Goal: Task Accomplishment & Management: Use online tool/utility

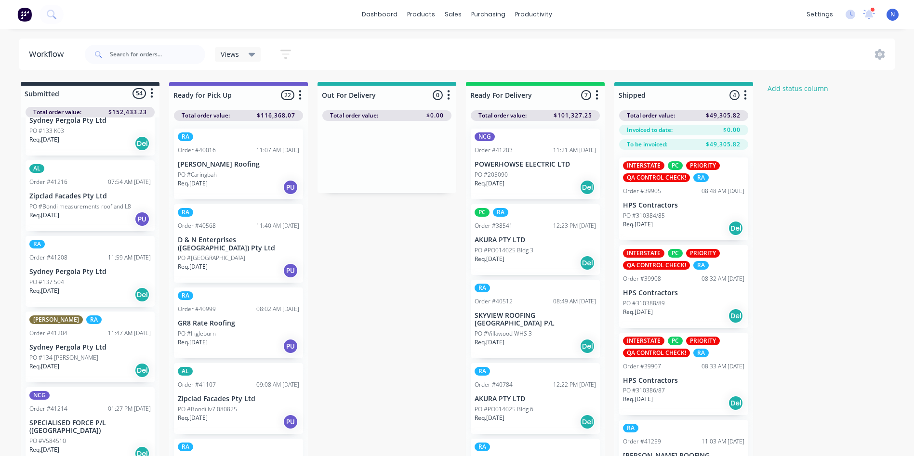
scroll to position [404, 0]
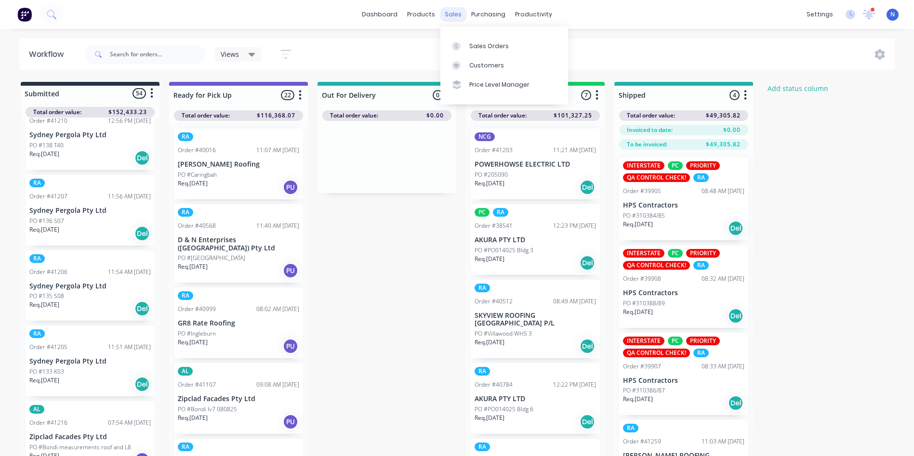
click at [452, 18] on div "sales" at bounding box center [453, 14] width 26 height 14
click at [456, 16] on div "sales" at bounding box center [453, 14] width 26 height 14
click at [472, 40] on link "Sales Orders" at bounding box center [504, 45] width 128 height 19
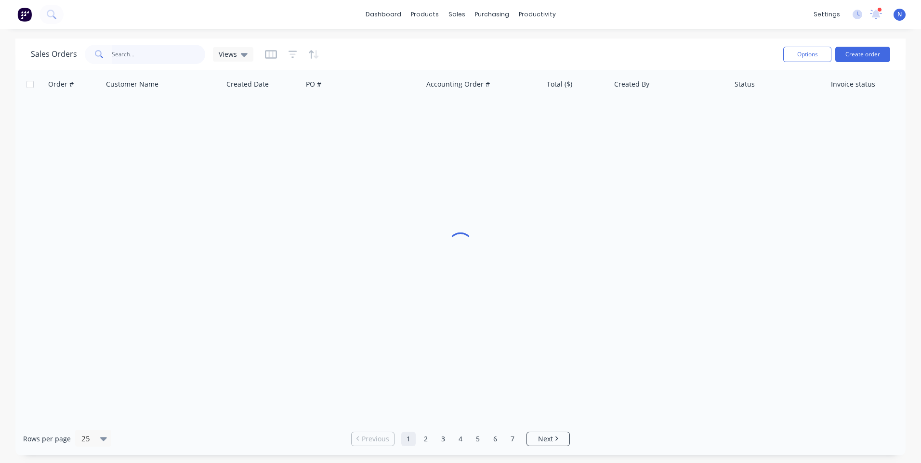
click at [193, 49] on input "text" at bounding box center [159, 54] width 94 height 19
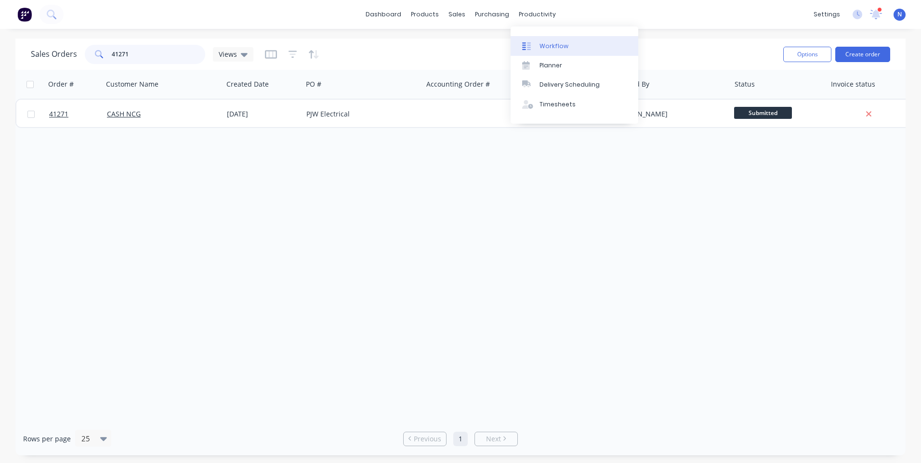
type input "41271"
click at [547, 43] on div "Workflow" at bounding box center [554, 46] width 29 height 9
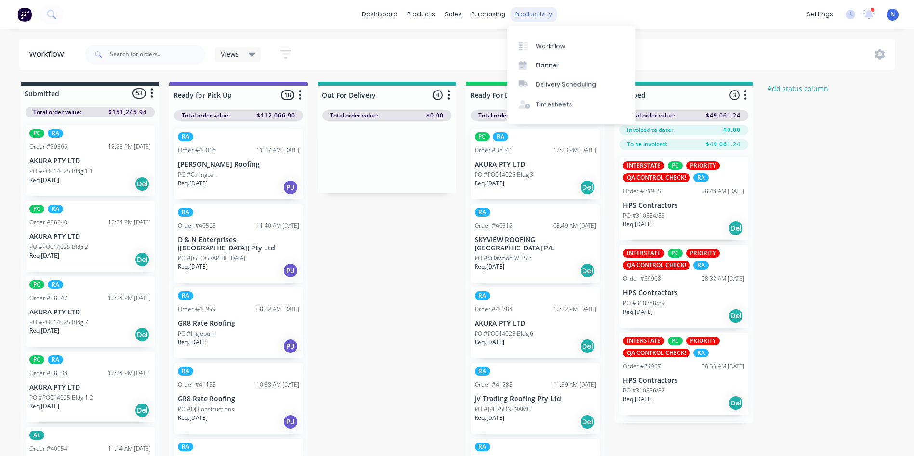
click at [519, 19] on div "productivity" at bounding box center [533, 14] width 47 height 14
click at [554, 50] on div "Workflow" at bounding box center [550, 46] width 29 height 9
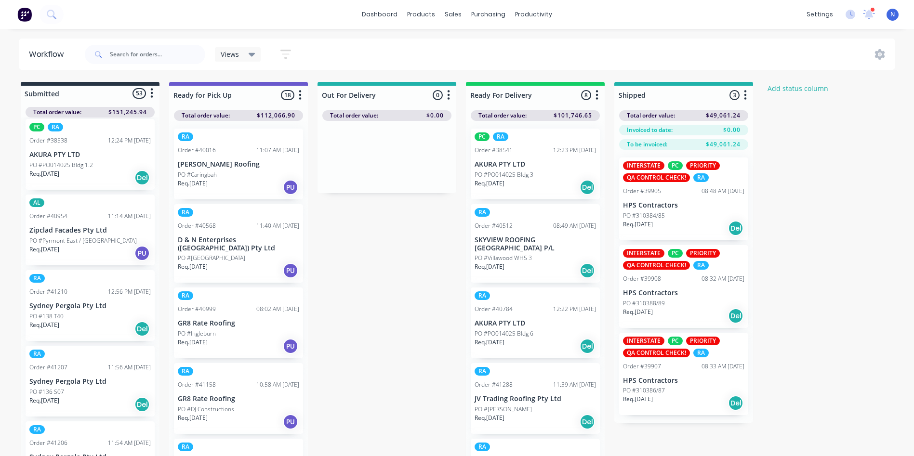
scroll to position [762, 0]
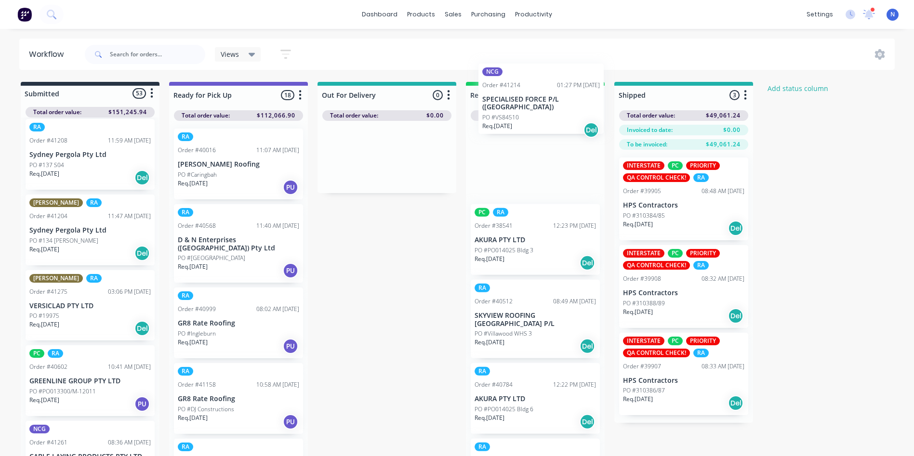
drag, startPoint x: 63, startPoint y: 322, endPoint x: 539, endPoint y: 105, distance: 523.3
click at [539, 105] on div "Submitted 53 Status colour #273444 hex #273444 Save Cancel Summaries Total orde…" at bounding box center [517, 272] width 1048 height 380
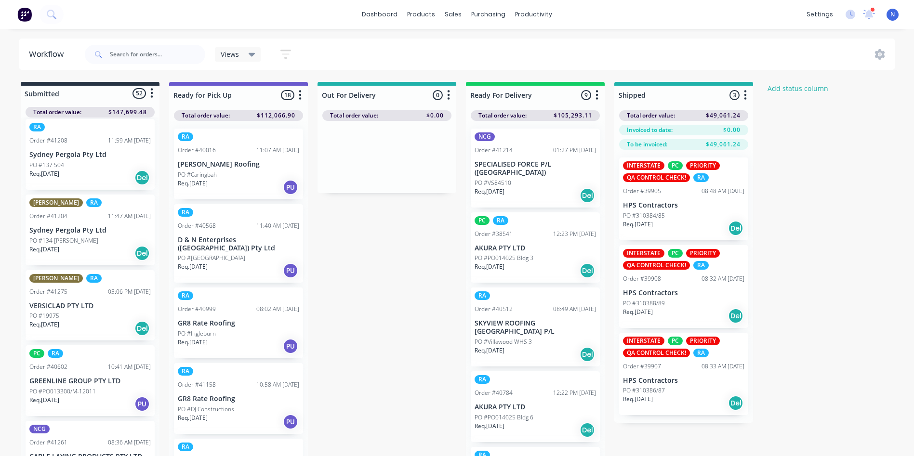
click at [506, 179] on p "PO #VS84510" at bounding box center [493, 183] width 37 height 9
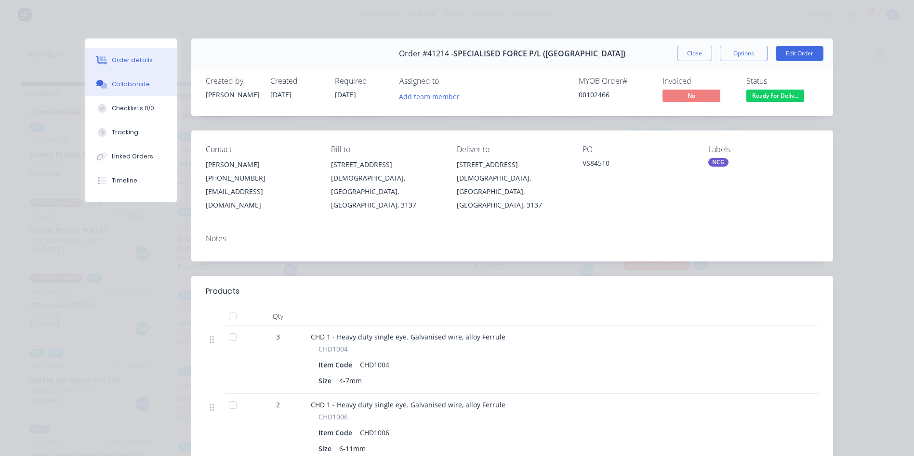
click at [132, 83] on div "Collaborate" at bounding box center [131, 84] width 38 height 9
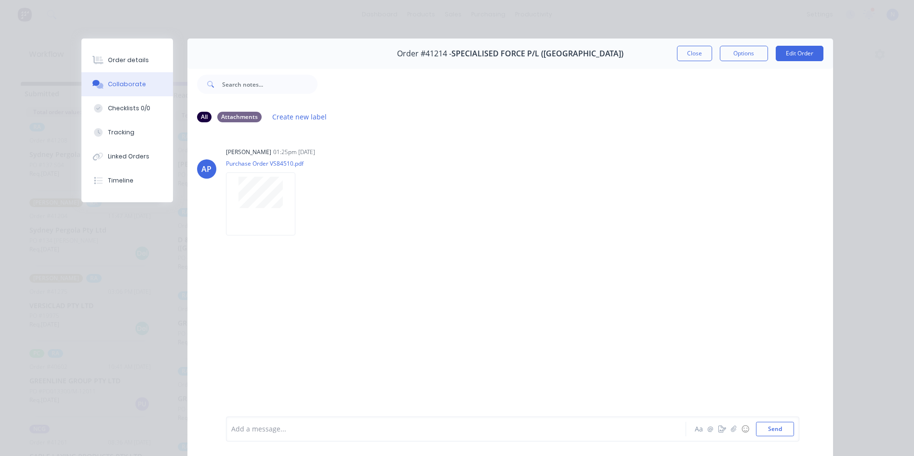
click at [406, 427] on div at bounding box center [443, 429] width 422 height 10
click at [697, 54] on button "Close" at bounding box center [694, 53] width 35 height 15
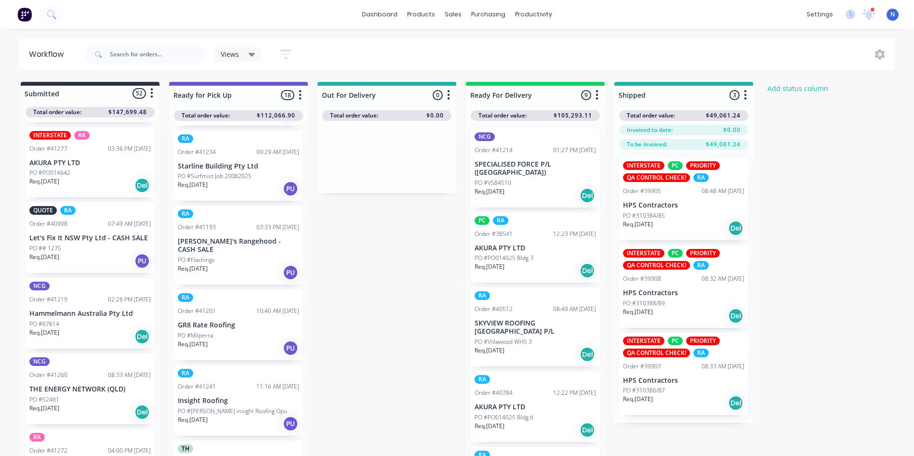
scroll to position [1366, 0]
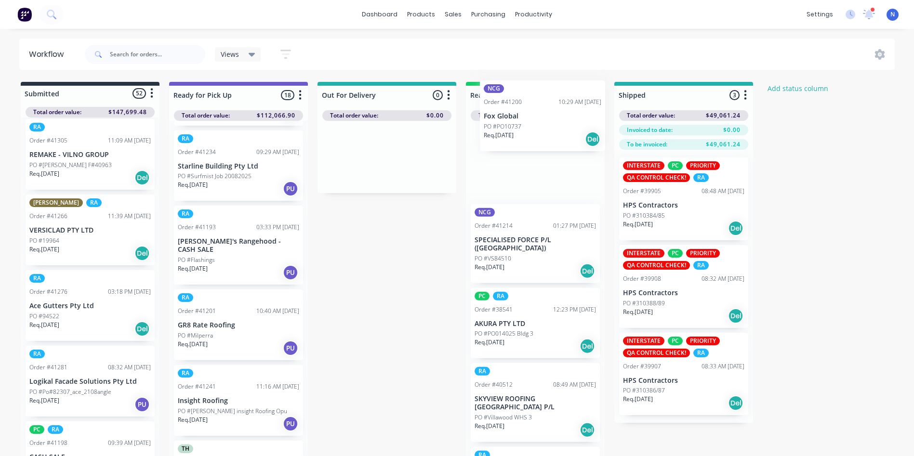
drag, startPoint x: 44, startPoint y: 319, endPoint x: 508, endPoint y: 124, distance: 503.1
click at [508, 124] on div "Submitted 52 Status colour #273444 hex #273444 Save Cancel Summaries Total orde…" at bounding box center [517, 272] width 1048 height 380
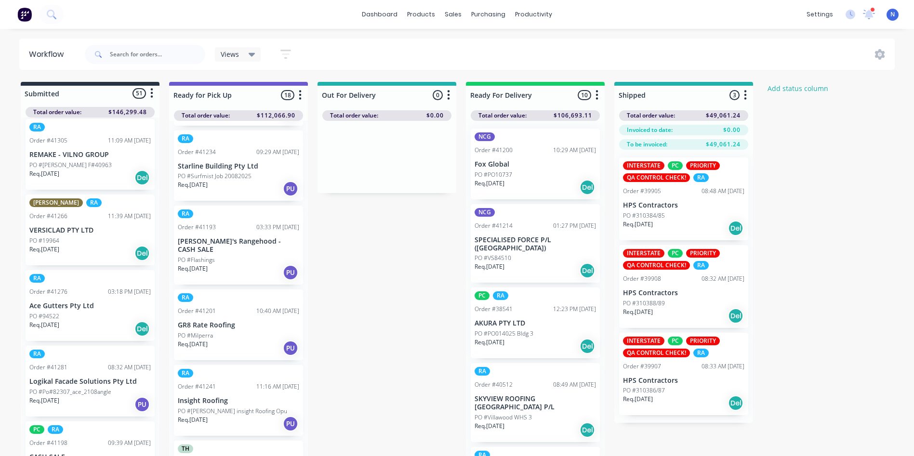
click at [493, 179] on p "Req. [DATE]" at bounding box center [490, 183] width 30 height 9
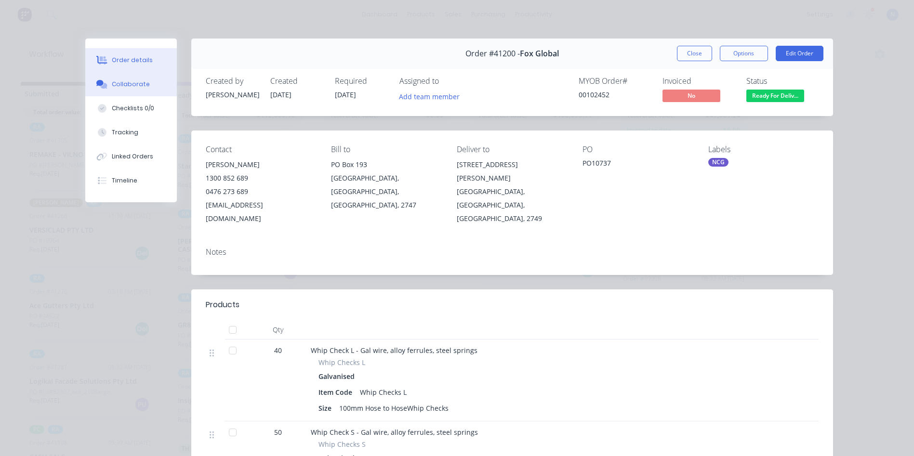
click at [153, 85] on button "Collaborate" at bounding box center [131, 84] width 92 height 24
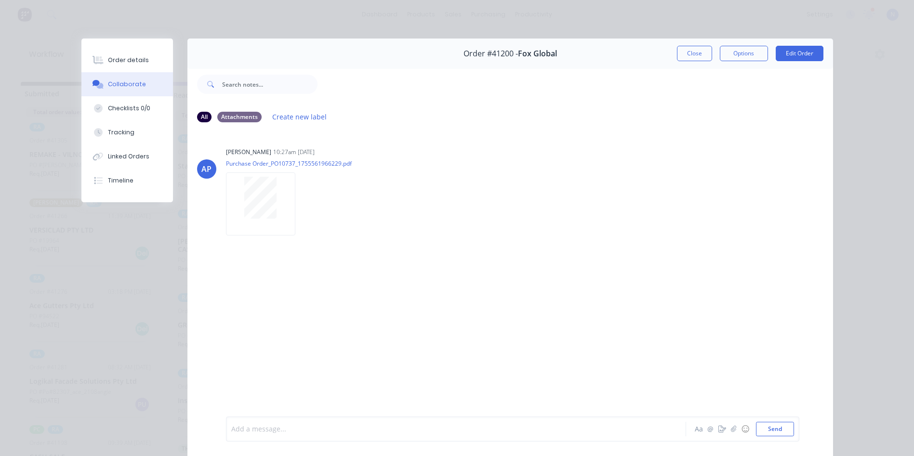
click at [378, 427] on div at bounding box center [443, 429] width 422 height 10
click at [296, 428] on div at bounding box center [443, 429] width 422 height 10
click at [680, 54] on button "Close" at bounding box center [694, 53] width 35 height 15
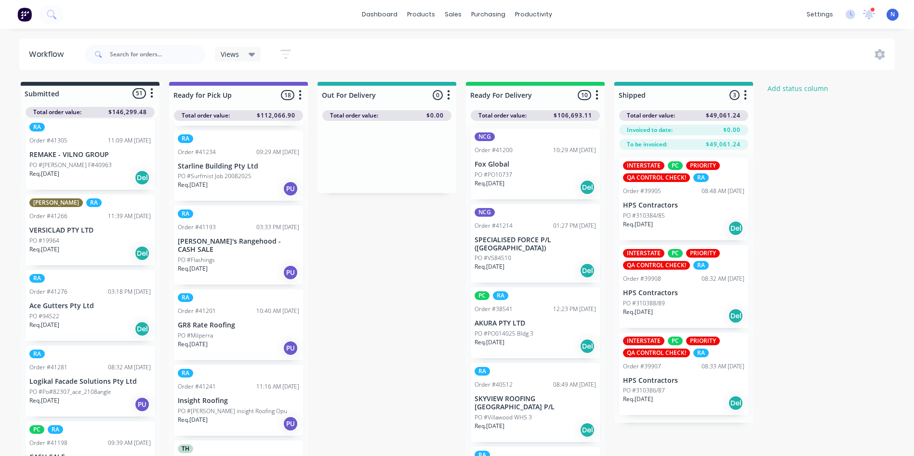
scroll to position [913, 0]
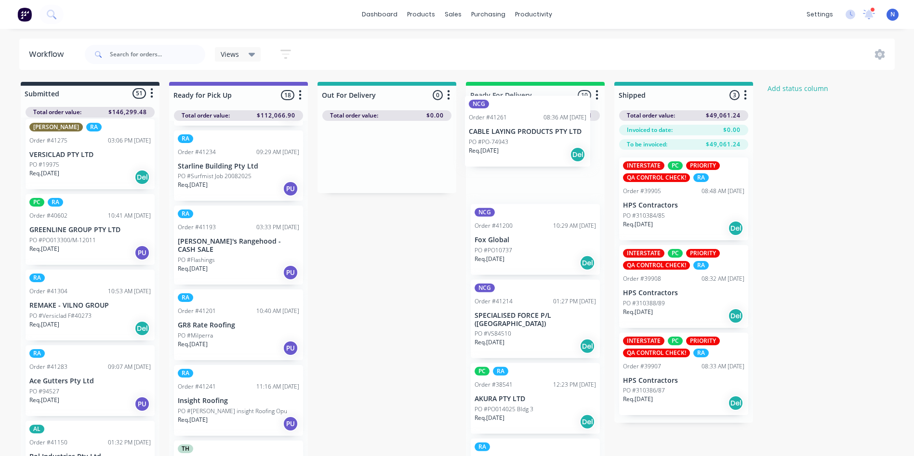
drag, startPoint x: 52, startPoint y: 313, endPoint x: 520, endPoint y: 129, distance: 503.8
click at [520, 129] on div "Submitted 51 Status colour #273444 hex #273444 Save Cancel Summaries Total orde…" at bounding box center [517, 272] width 1048 height 380
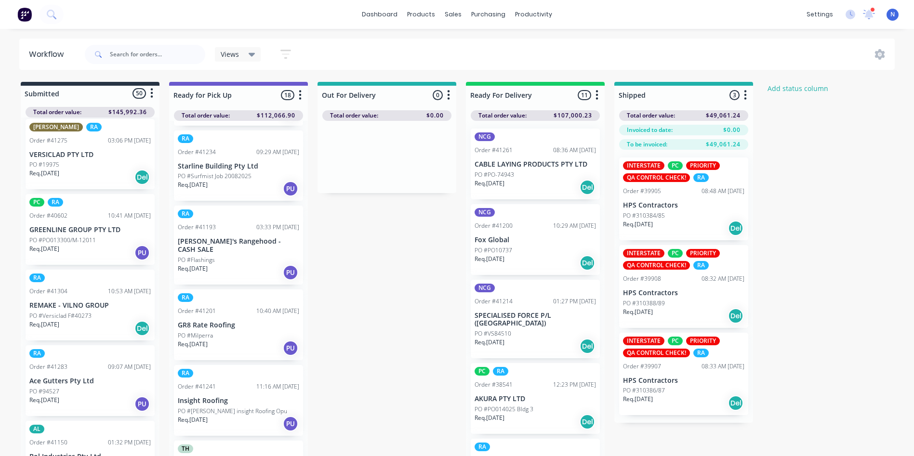
click at [501, 172] on p "PO #PO-74943" at bounding box center [495, 175] width 40 height 9
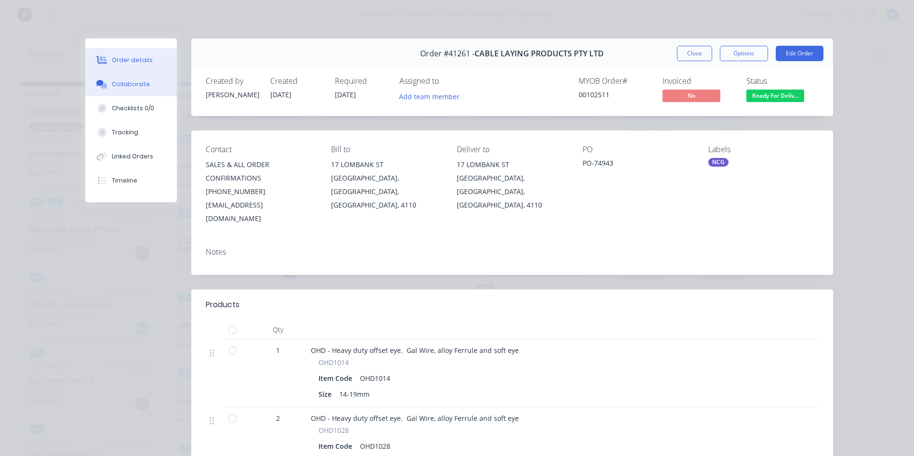
click at [116, 85] on div "Collaborate" at bounding box center [131, 84] width 38 height 9
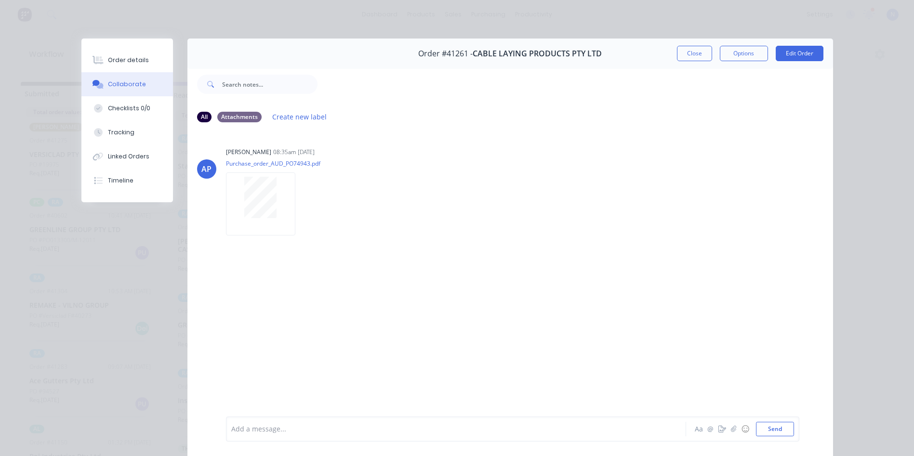
click at [421, 432] on div at bounding box center [443, 429] width 422 height 10
click at [694, 58] on button "Close" at bounding box center [694, 53] width 35 height 15
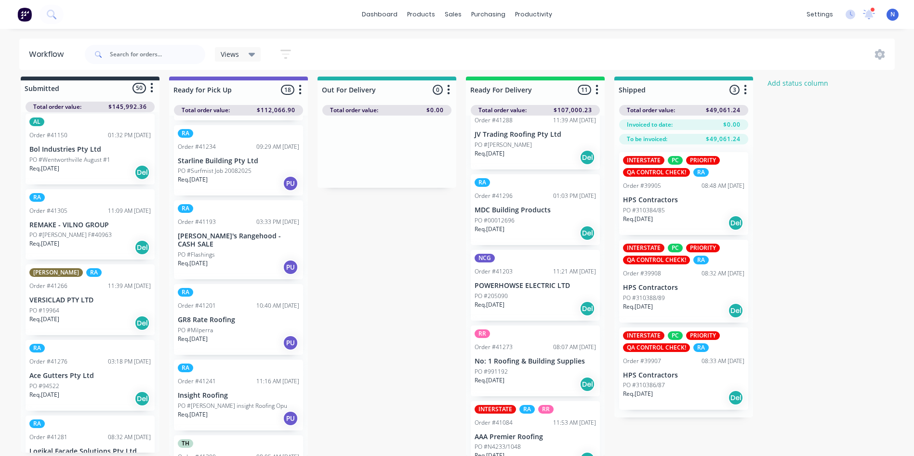
scroll to position [0, 0]
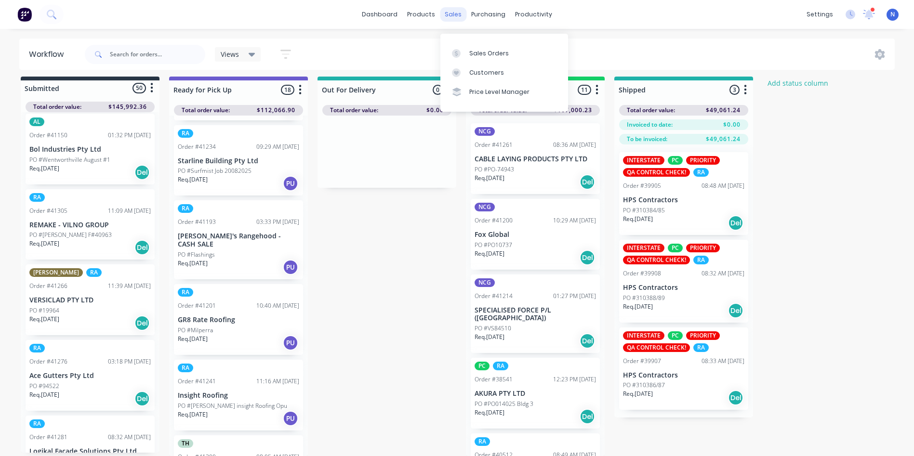
click at [450, 17] on div "sales" at bounding box center [453, 14] width 26 height 14
click at [467, 47] on link "Sales Orders" at bounding box center [504, 52] width 128 height 19
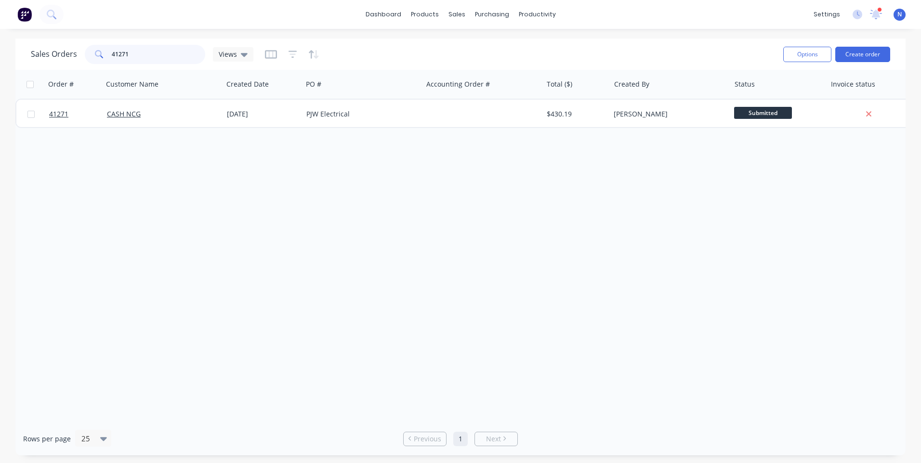
click at [182, 55] on input "41271" at bounding box center [159, 54] width 94 height 19
type input "4"
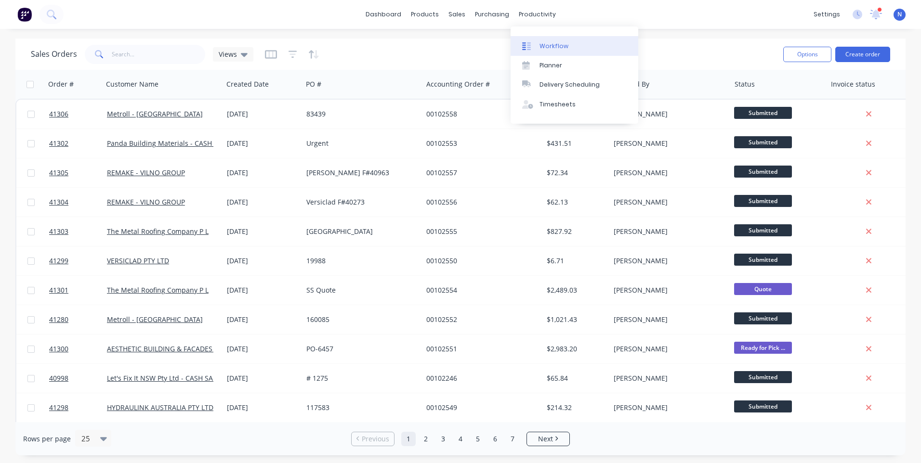
click at [553, 48] on div "Workflow" at bounding box center [554, 46] width 29 height 9
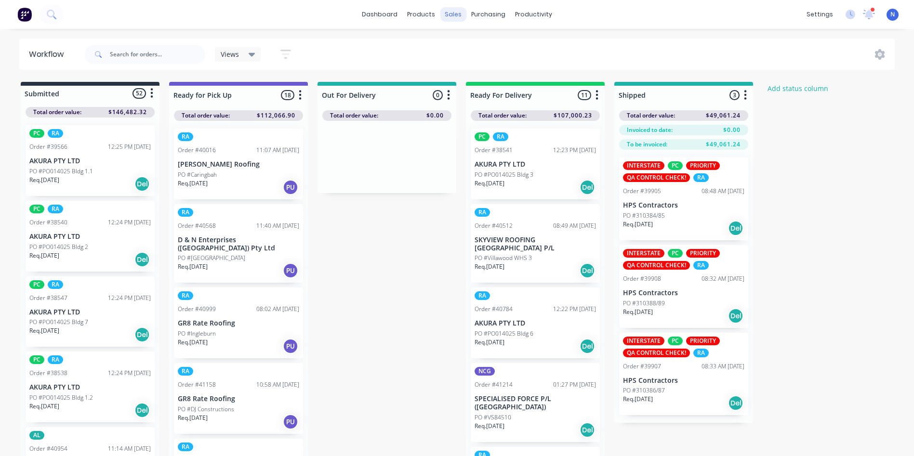
click at [458, 17] on div "sales" at bounding box center [453, 14] width 26 height 14
click at [451, 13] on div "sales" at bounding box center [453, 14] width 26 height 14
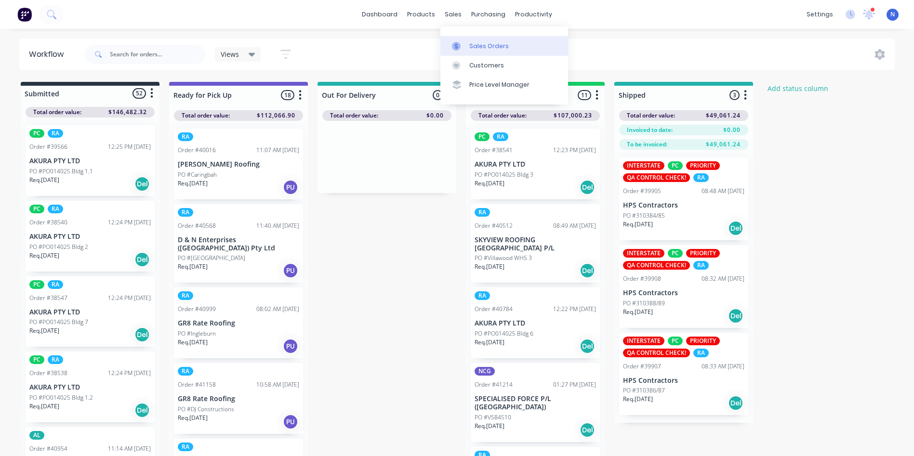
click at [486, 43] on div "Sales Orders" at bounding box center [489, 46] width 40 height 9
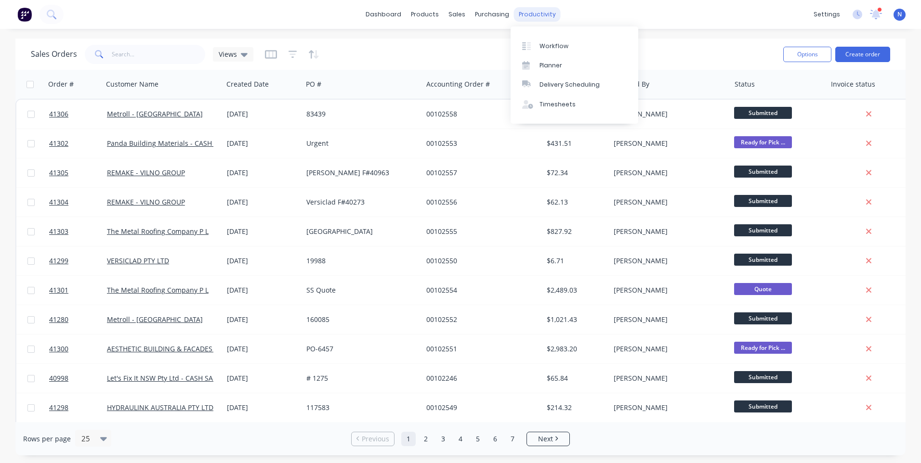
click at [523, 16] on div "productivity" at bounding box center [537, 14] width 47 height 14
click at [544, 45] on div "Workflow" at bounding box center [554, 46] width 29 height 9
